Goal: Task Accomplishment & Management: Manage account settings

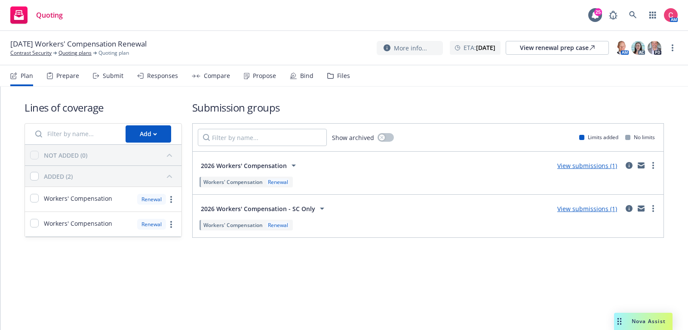
click at [681, 49] on div "[DATE] Workers' Compensation Renewal Contrast Security Quoting plans Quoting pl…" at bounding box center [344, 48] width 688 height 34
click at [675, 46] on link "more" at bounding box center [673, 48] width 10 height 10
click at [638, 86] on link "Rename quoting plan" at bounding box center [630, 82] width 96 height 17
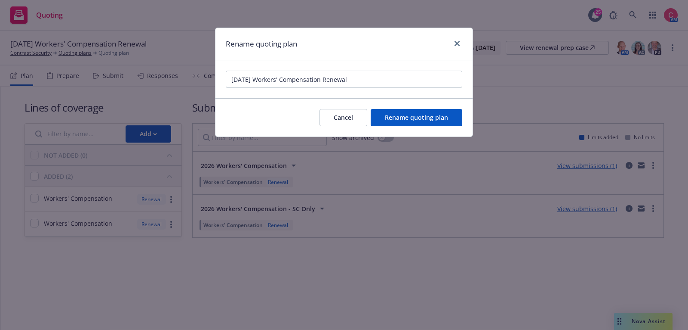
click at [234, 78] on input "[DATE] Workers' Compensation Renewal" at bounding box center [344, 79] width 237 height 17
click at [233, 77] on input "[DATE] Workers' Compensation Renewal" at bounding box center [344, 79] width 237 height 17
type input "[BOR'dAway] [DATE] Workers' Compensation Renewal"
click at [433, 114] on span "Rename quoting plan" at bounding box center [416, 117] width 63 height 8
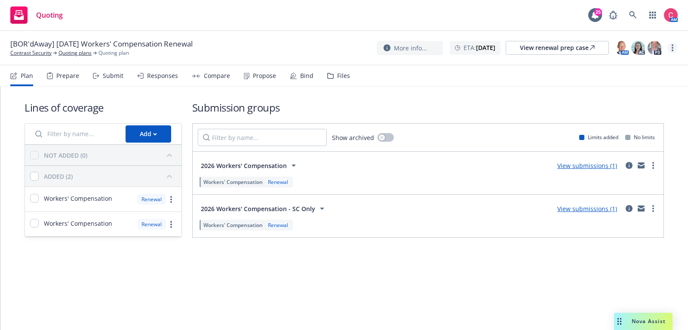
click at [669, 46] on link "more" at bounding box center [673, 48] width 10 height 10
click at [637, 130] on link "Archive quoting plan" at bounding box center [630, 134] width 96 height 17
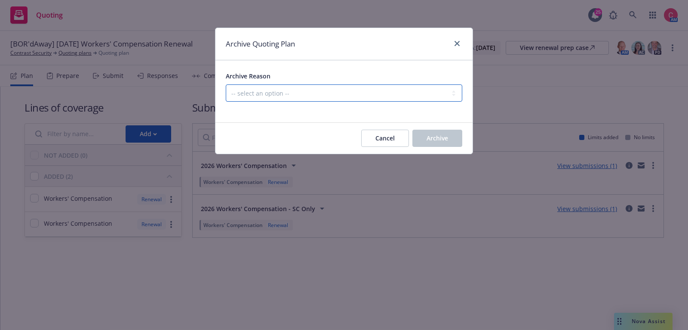
click at [453, 96] on select "-- select an option -- All policies in this renewal plan are auto-renewed Creat…" at bounding box center [344, 92] width 237 height 17
select select "ARCHIVED_RENEWAL_ACCOUNT_CHURNED"
click at [226, 84] on select "-- select an option -- All policies in this renewal plan are auto-renewed Creat…" at bounding box center [344, 92] width 237 height 17
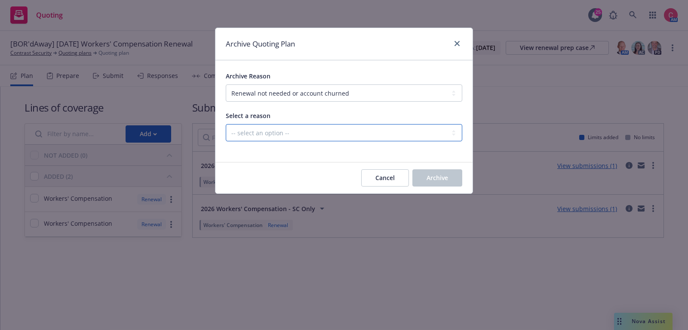
click at [432, 126] on select "-- select an option -- Blocked Client acquired, or no longer in business Client…" at bounding box center [344, 132] width 237 height 17
select select "ARCHIVED_RENEWAL_ACCOUNT_CHURNED_LOST_ON_BOR"
click at [226, 124] on select "-- select an option -- Blocked Client acquired, or no longer in business Client…" at bounding box center [344, 132] width 237 height 17
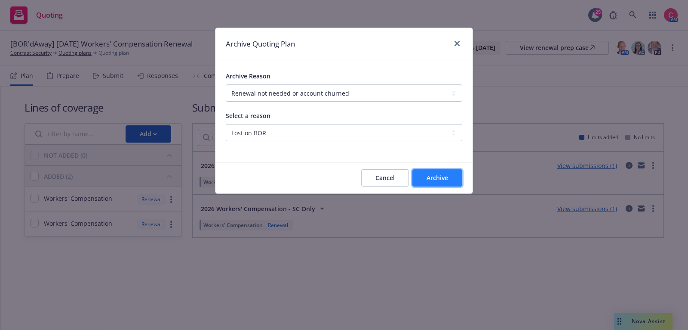
click at [432, 180] on span "Archive" at bounding box center [438, 177] width 22 height 8
